Goal: Task Accomplishment & Management: Use online tool/utility

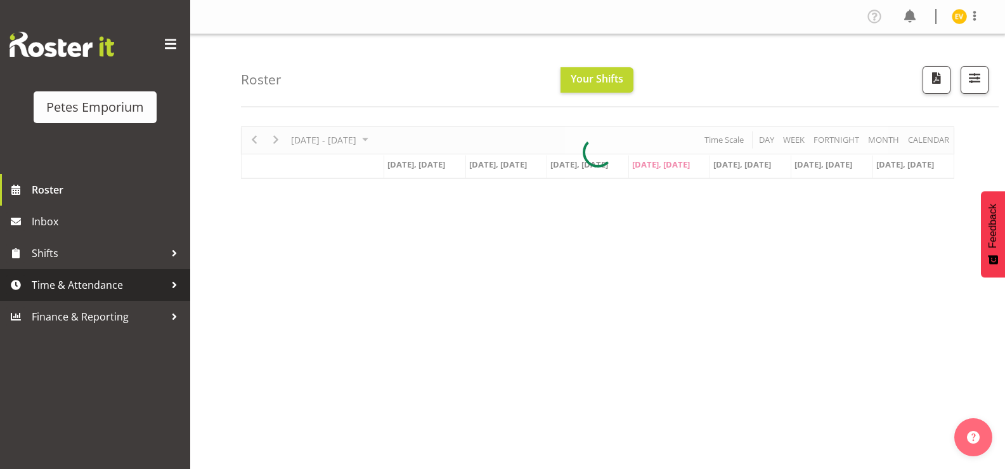
click at [183, 289] on link "Time & Attendance" at bounding box center [95, 285] width 190 height 32
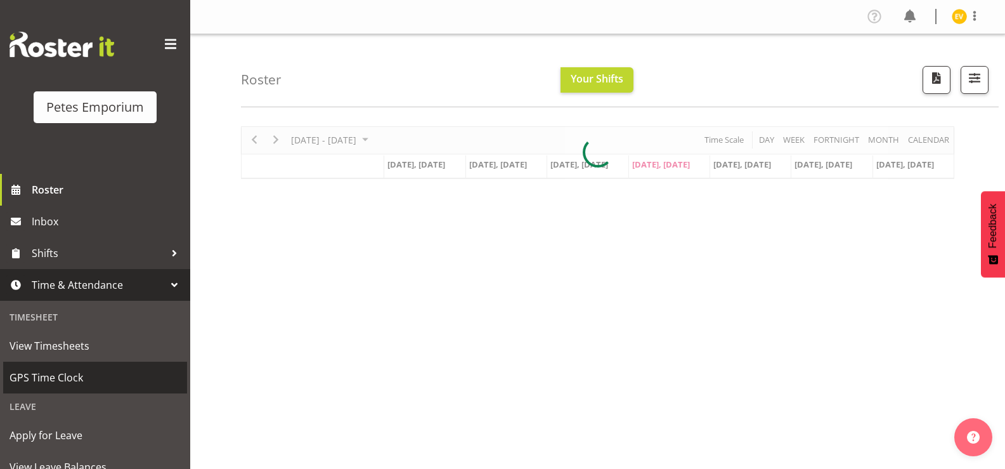
click at [145, 372] on span "GPS Time Clock" at bounding box center [95, 377] width 171 height 19
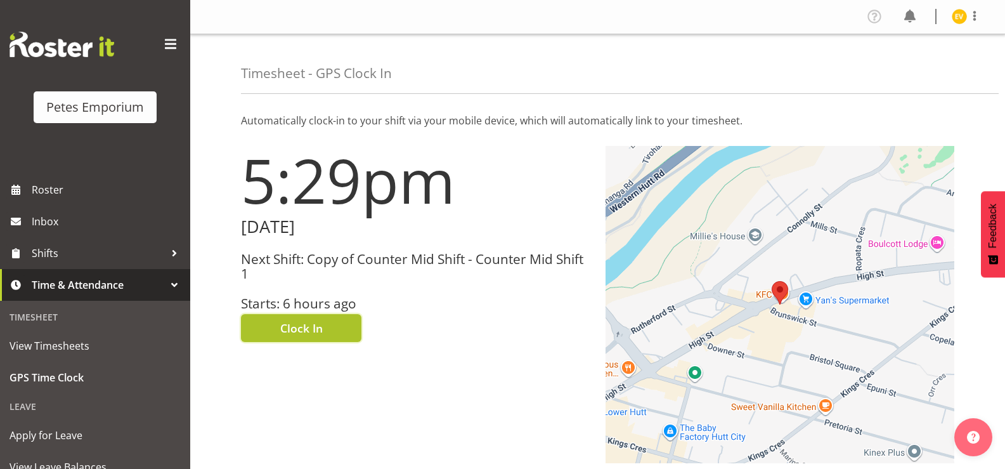
click at [328, 331] on button "Clock In" at bounding box center [301, 328] width 120 height 28
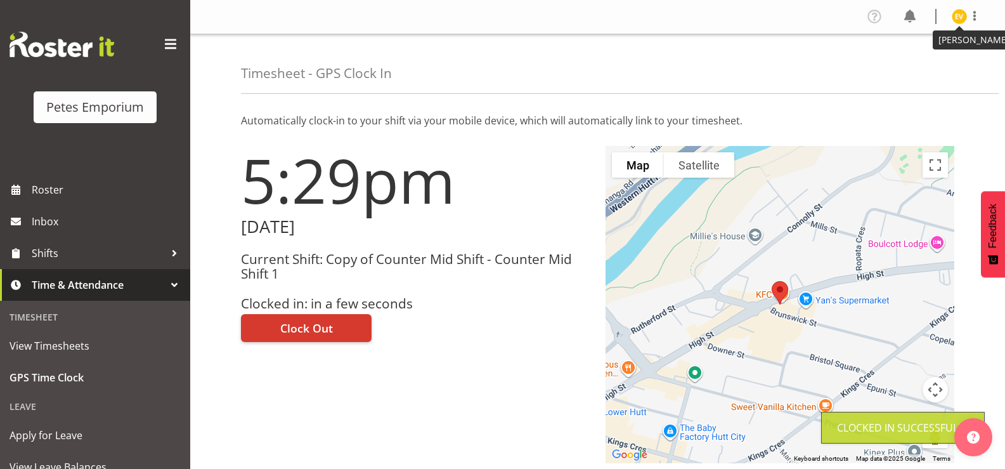
click at [960, 16] on img at bounding box center [959, 16] width 15 height 15
click at [917, 64] on link "Log Out" at bounding box center [921, 66] width 122 height 23
